Goal: Task Accomplishment & Management: Manage account settings

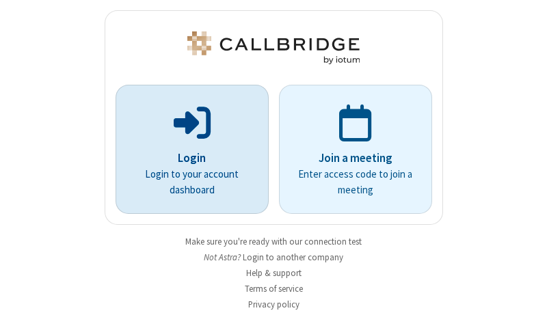
click at [187, 158] on p "Login" at bounding box center [192, 159] width 115 height 18
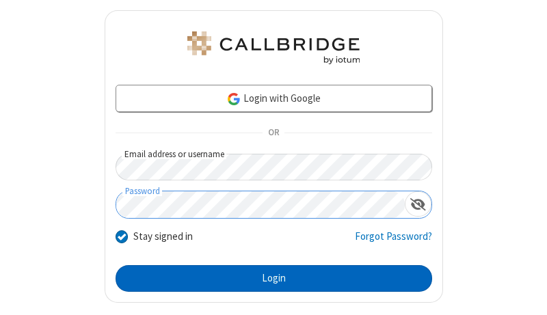
click at [268, 278] on button "Login" at bounding box center [274, 278] width 316 height 27
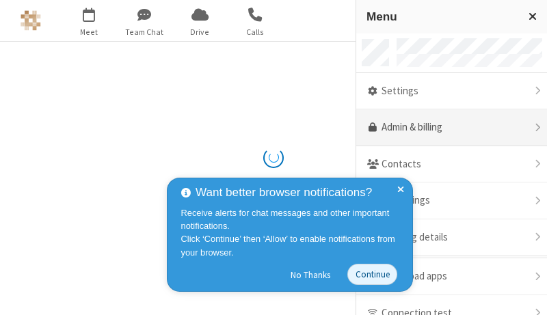
click at [446, 128] on link "Admin & billing" at bounding box center [451, 127] width 191 height 37
